Goal: Transaction & Acquisition: Purchase product/service

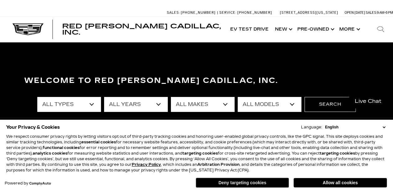
click at [235, 184] on button "Deny targeting cookies" at bounding box center [242, 182] width 93 height 10
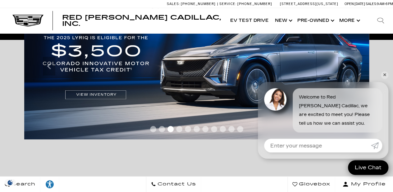
scroll to position [156, 0]
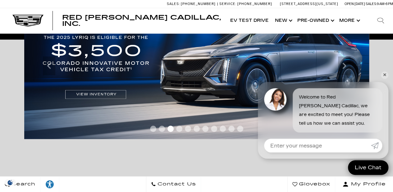
click at [384, 76] on link "✕" at bounding box center [384, 74] width 7 height 7
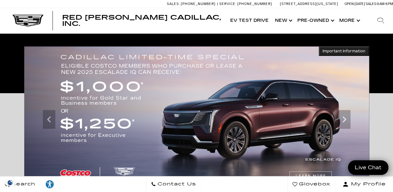
scroll to position [93, 0]
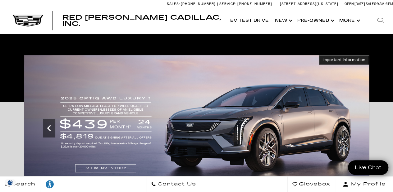
click at [53, 125] on icon "Previous" at bounding box center [49, 128] width 12 height 12
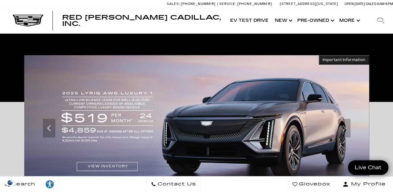
click at [111, 163] on img at bounding box center [196, 128] width 345 height 146
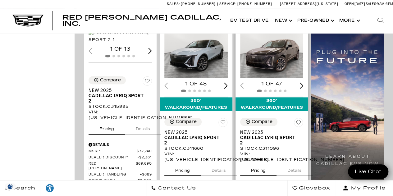
scroll to position [435, 0]
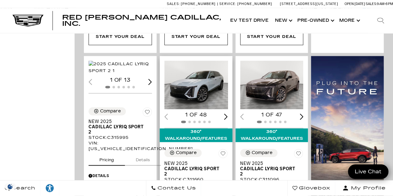
click at [228, 114] on div "Next slide" at bounding box center [226, 117] width 4 height 6
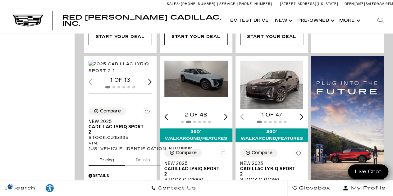
click at [228, 114] on div "Next slide" at bounding box center [226, 117] width 4 height 6
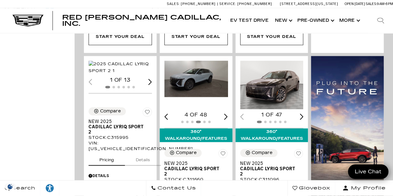
click at [228, 114] on div "Next slide" at bounding box center [226, 117] width 4 height 6
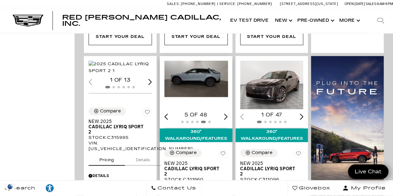
click at [200, 61] on img "5 / 6" at bounding box center [197, 79] width 65 height 36
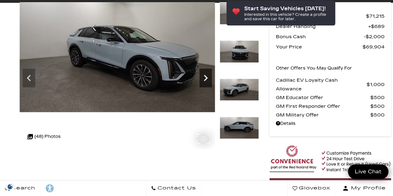
click at [204, 79] on icon "Next" at bounding box center [206, 78] width 12 height 12
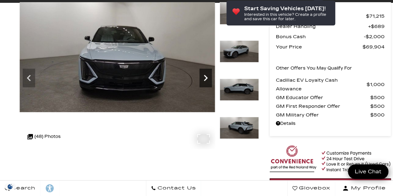
click at [205, 78] on icon "Next" at bounding box center [206, 78] width 12 height 12
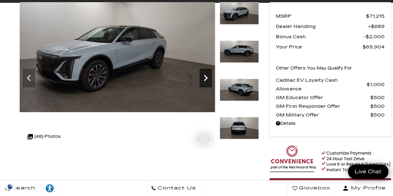
click at [205, 78] on icon "Next" at bounding box center [206, 78] width 12 height 12
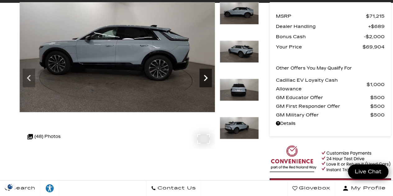
click at [205, 78] on icon "Next" at bounding box center [206, 78] width 12 height 12
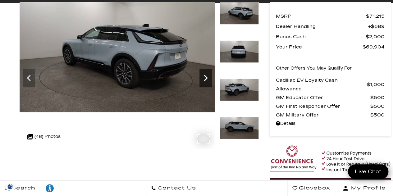
click at [205, 78] on icon "Next" at bounding box center [206, 78] width 12 height 12
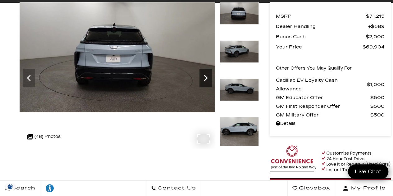
click at [205, 78] on icon "Next" at bounding box center [206, 78] width 12 height 12
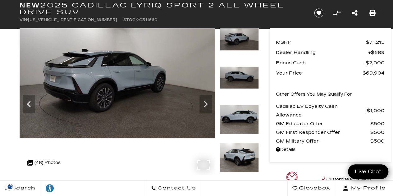
scroll to position [31, 0]
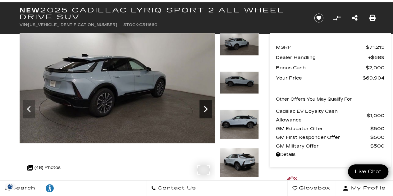
click at [207, 107] on icon "Next" at bounding box center [206, 109] width 12 height 12
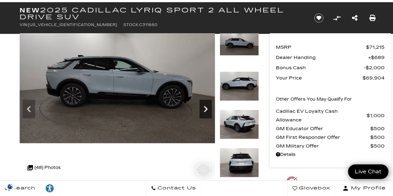
click at [207, 107] on icon "Next" at bounding box center [206, 109] width 12 height 12
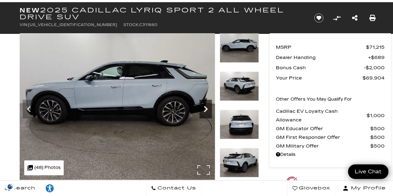
click at [207, 107] on icon "Next" at bounding box center [206, 109] width 12 height 12
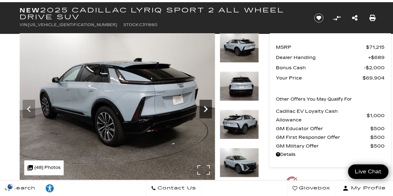
click at [207, 107] on icon "Next" at bounding box center [206, 109] width 12 height 12
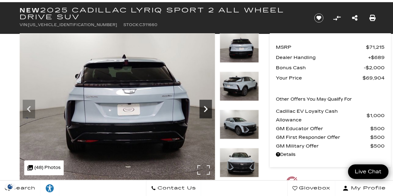
click at [207, 107] on icon "Next" at bounding box center [206, 109] width 12 height 12
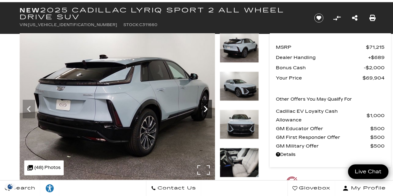
click at [207, 107] on icon "Next" at bounding box center [206, 109] width 12 height 12
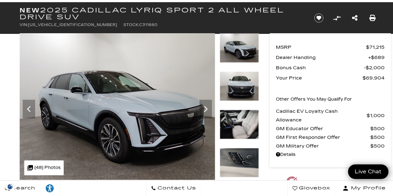
click at [231, 122] on img at bounding box center [239, 125] width 39 height 30
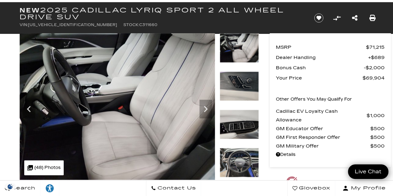
click at [242, 162] on img at bounding box center [239, 163] width 39 height 30
